Goal: Information Seeking & Learning: Learn about a topic

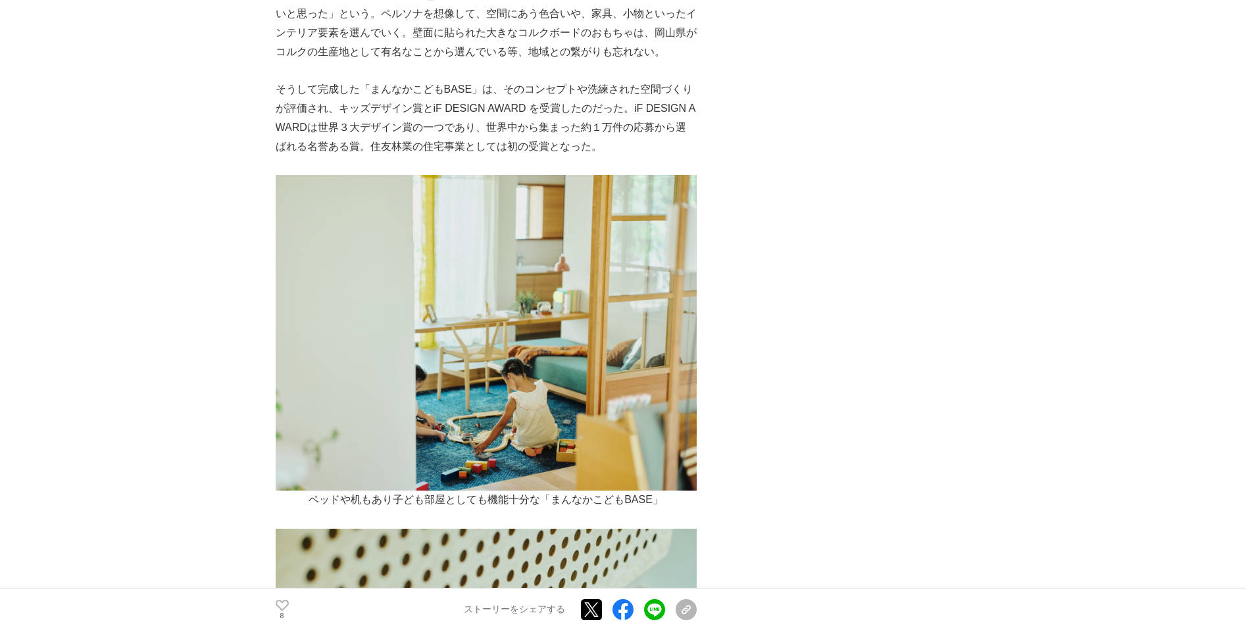
scroll to position [4631, 0]
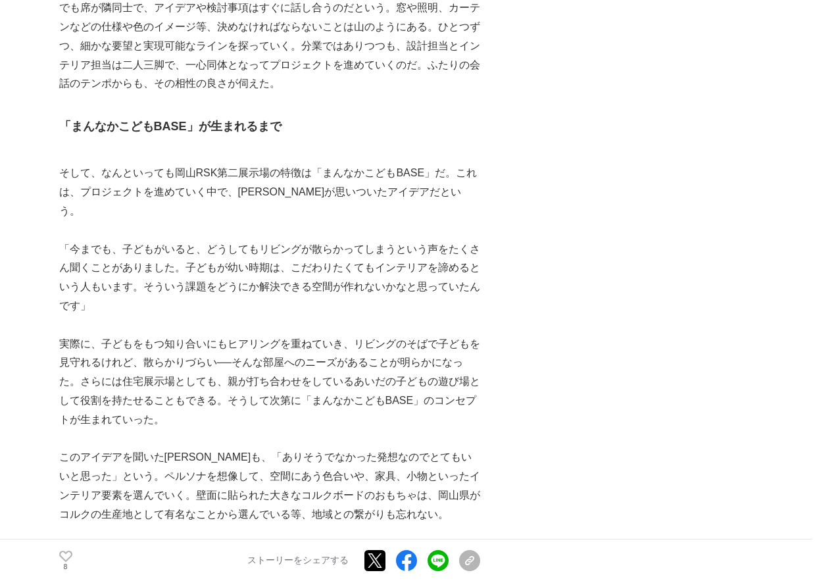
scroll to position [4162, 0]
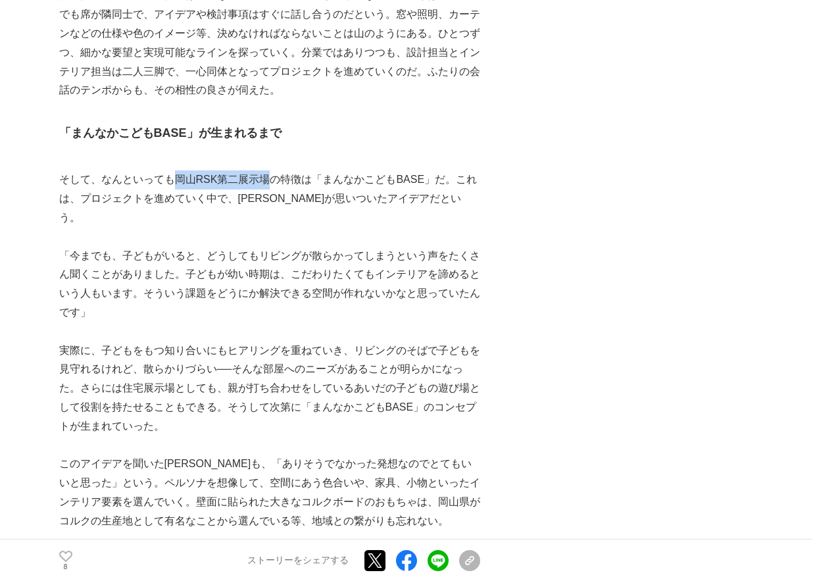
drag, startPoint x: 176, startPoint y: 102, endPoint x: 267, endPoint y: 97, distance: 91.5
click at [267, 170] on p "そして、なんといっても岡山RSK第二展示場の特徴は「まんなかこどもBASE」だ。これは、プロジェクトを進めていく中で、[PERSON_NAME]が思いついたア…" at bounding box center [269, 198] width 421 height 57
copy p "岡山RSK第二展示場"
